Goal: Transaction & Acquisition: Purchase product/service

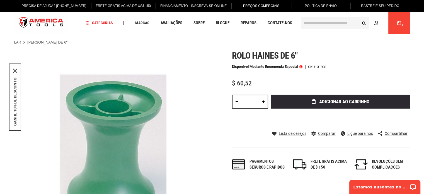
click at [262, 101] on link at bounding box center [263, 101] width 9 height 14
type input "*"
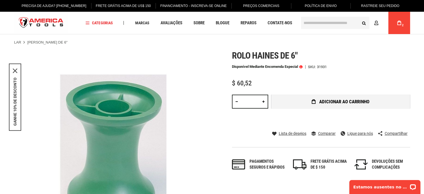
click at [349, 101] on span "adicionar ao carrinho" at bounding box center [344, 101] width 50 height 5
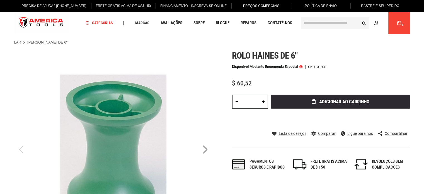
click at [403, 24] on font "2" at bounding box center [403, 25] width 2 height 3
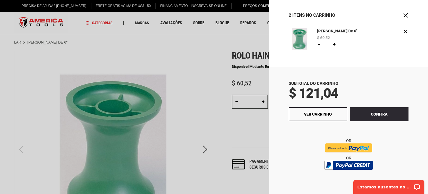
click at [198, 86] on div at bounding box center [214, 97] width 428 height 194
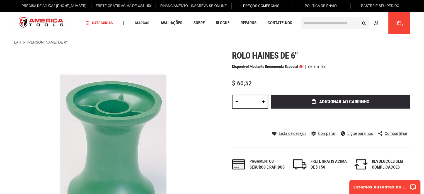
click at [407, 26] on div "My Cart 2" at bounding box center [399, 23] width 22 height 22
click at [393, 22] on div "My Cart 2" at bounding box center [399, 23] width 22 height 22
click at [397, 22] on icon at bounding box center [399, 23] width 4 height 4
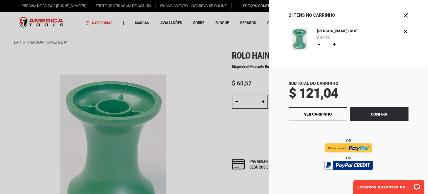
click at [333, 42] on link at bounding box center [334, 44] width 4 height 4
click at [334, 43] on link at bounding box center [334, 44] width 4 height 4
type input "*"
click at [346, 45] on font "Atualizar" at bounding box center [349, 44] width 18 height 4
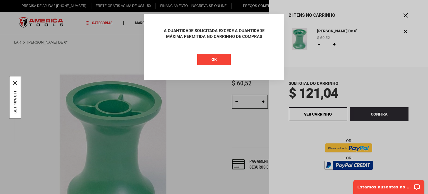
click at [218, 62] on button "OK" at bounding box center [213, 59] width 33 height 11
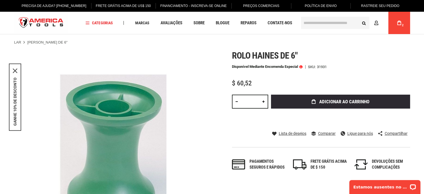
click at [403, 28] on link "My Cart 2" at bounding box center [399, 23] width 11 height 22
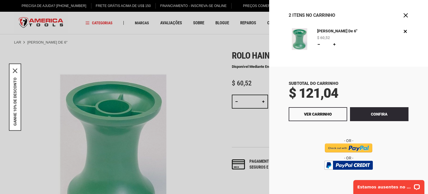
click at [207, 61] on div at bounding box center [214, 97] width 428 height 194
